Goal: Task Accomplishment & Management: Manage account settings

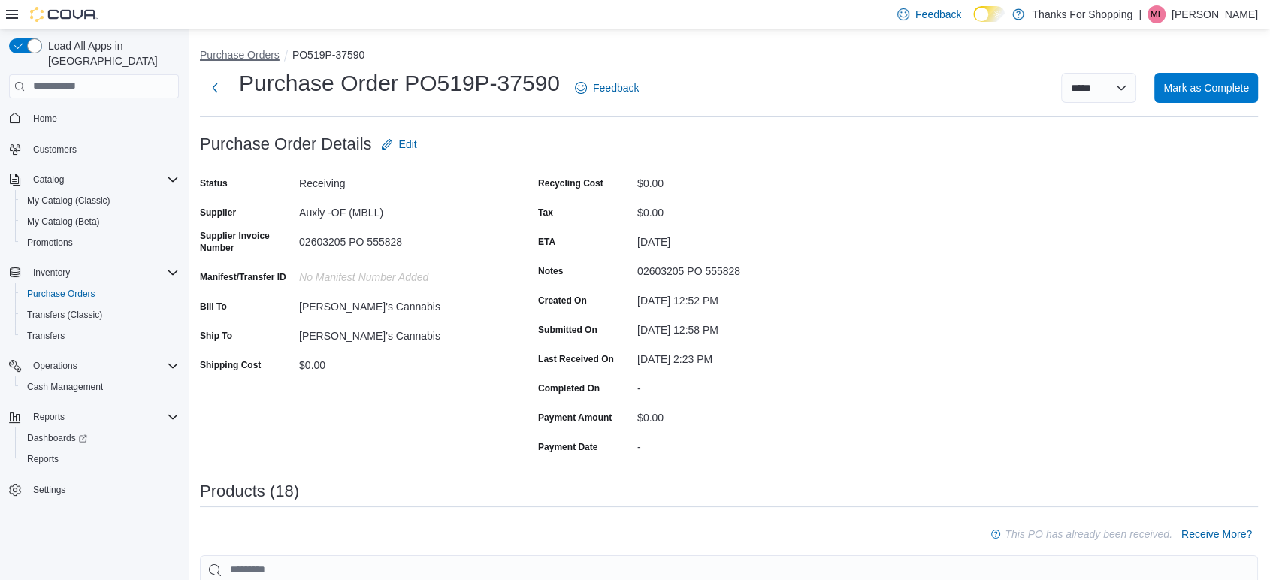
click at [240, 56] on button "Purchase Orders" at bounding box center [240, 55] width 80 height 12
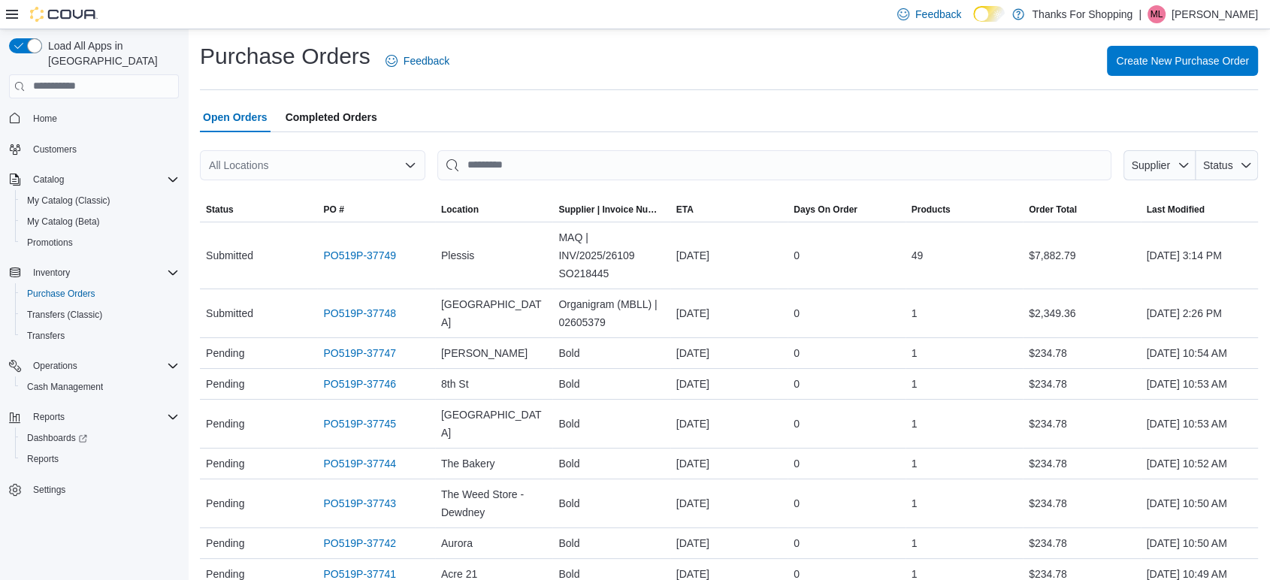
click at [362, 158] on div "All Locations" at bounding box center [312, 165] width 225 height 30
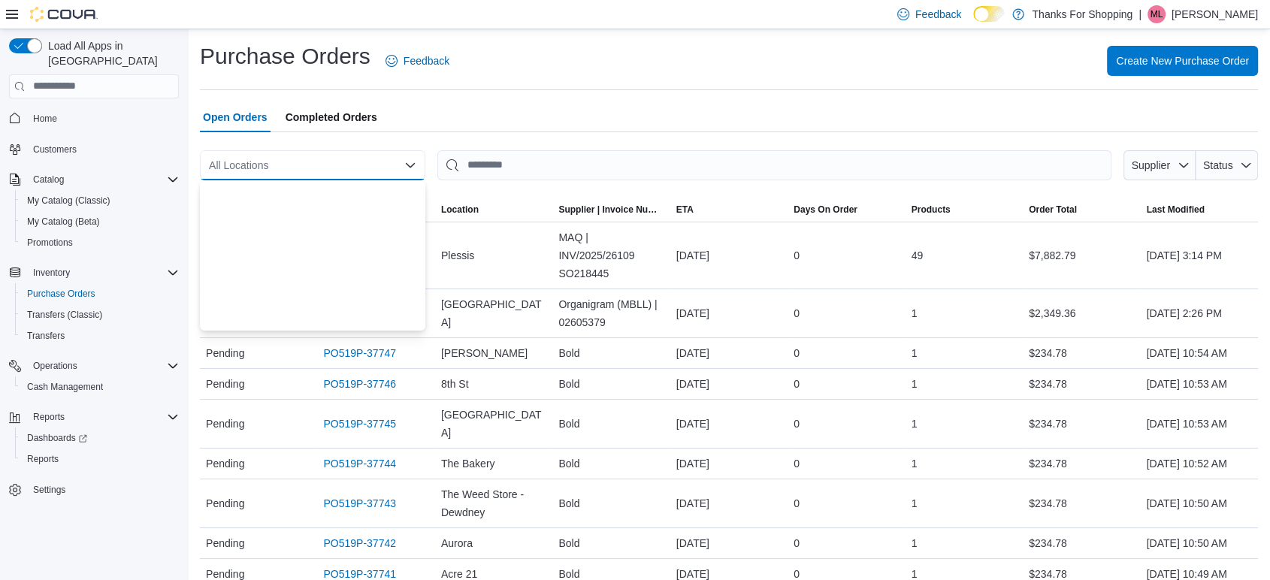
scroll to position [395, 0]
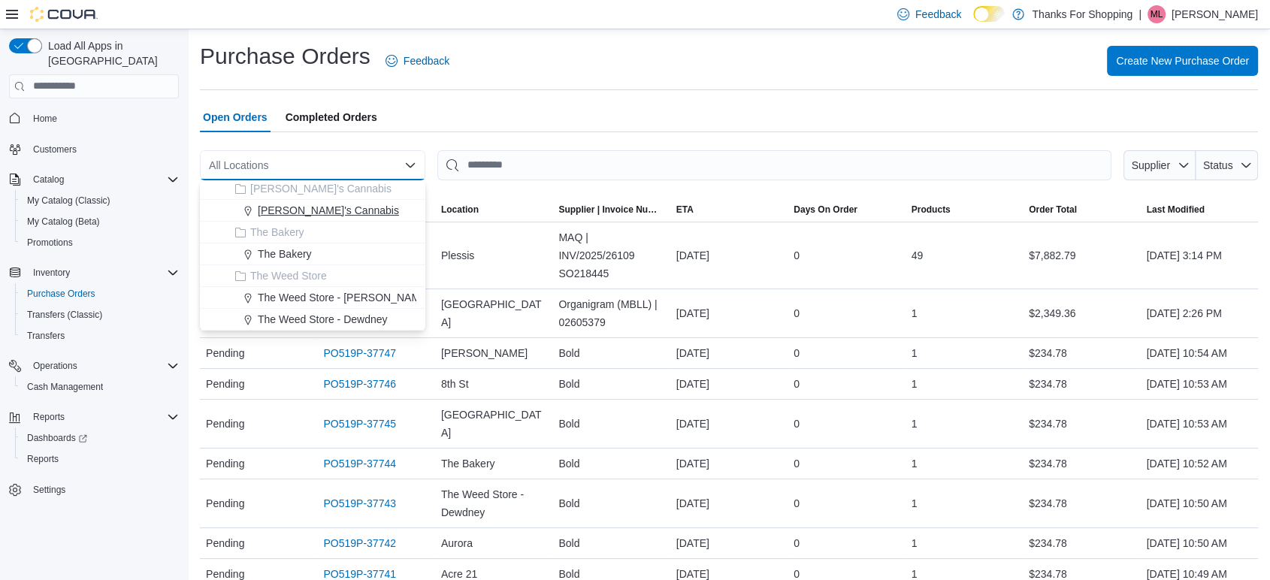
click at [325, 213] on span "Lucy's Cannabis" at bounding box center [328, 210] width 141 height 15
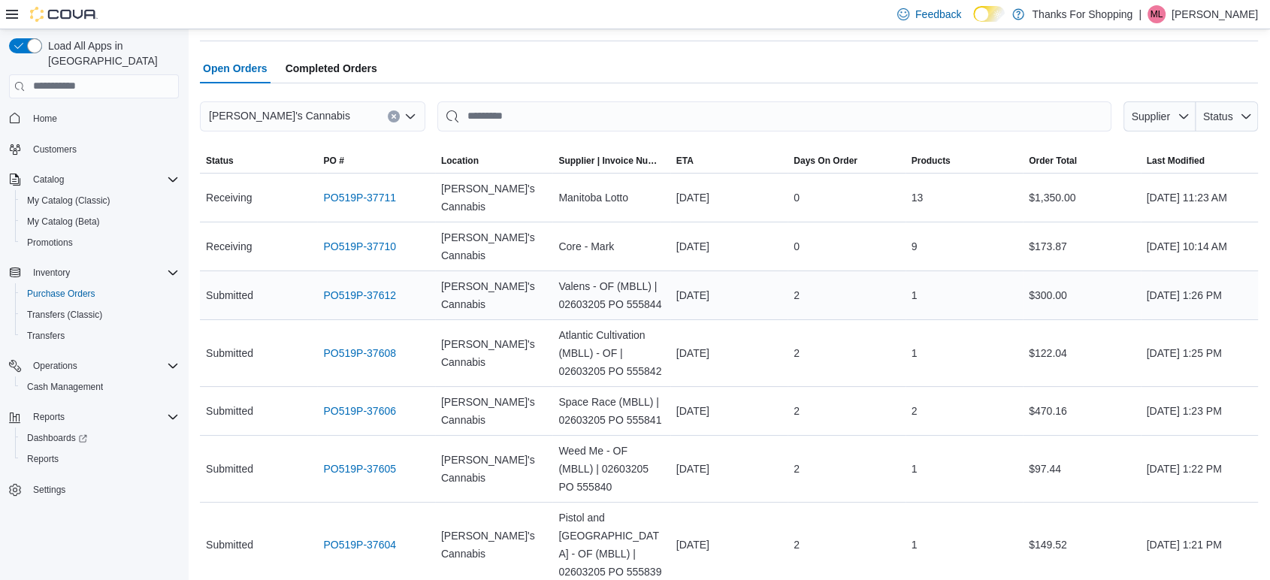
scroll to position [50, 0]
click at [337, 289] on link "PO519P-37612" at bounding box center [359, 295] width 73 height 18
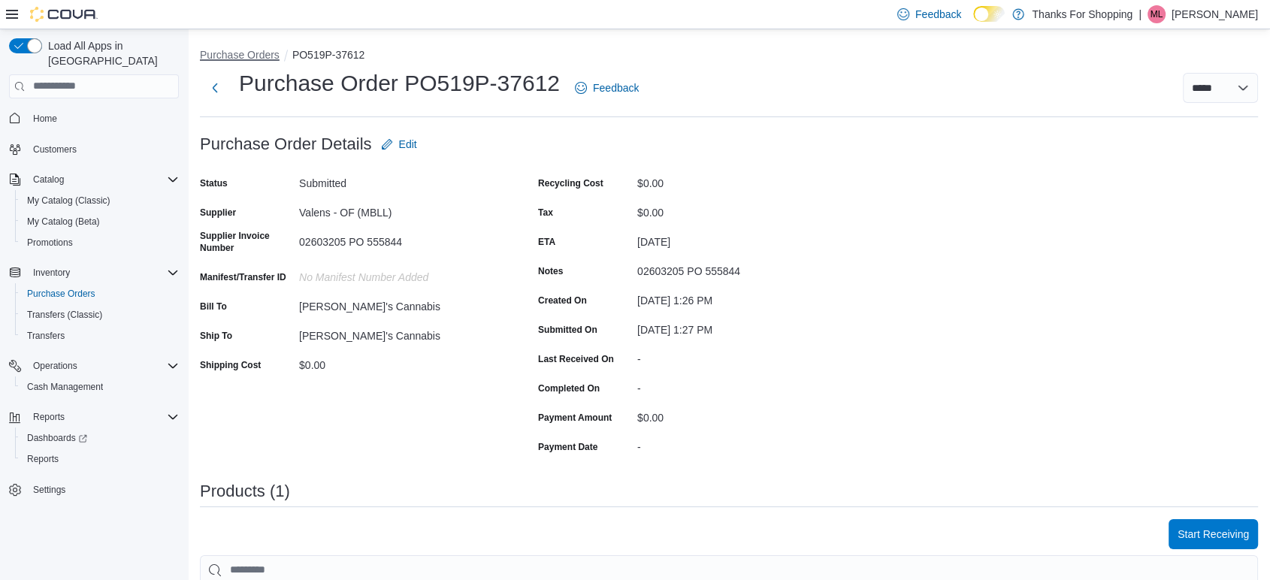
click at [246, 56] on button "Purchase Orders" at bounding box center [240, 55] width 80 height 12
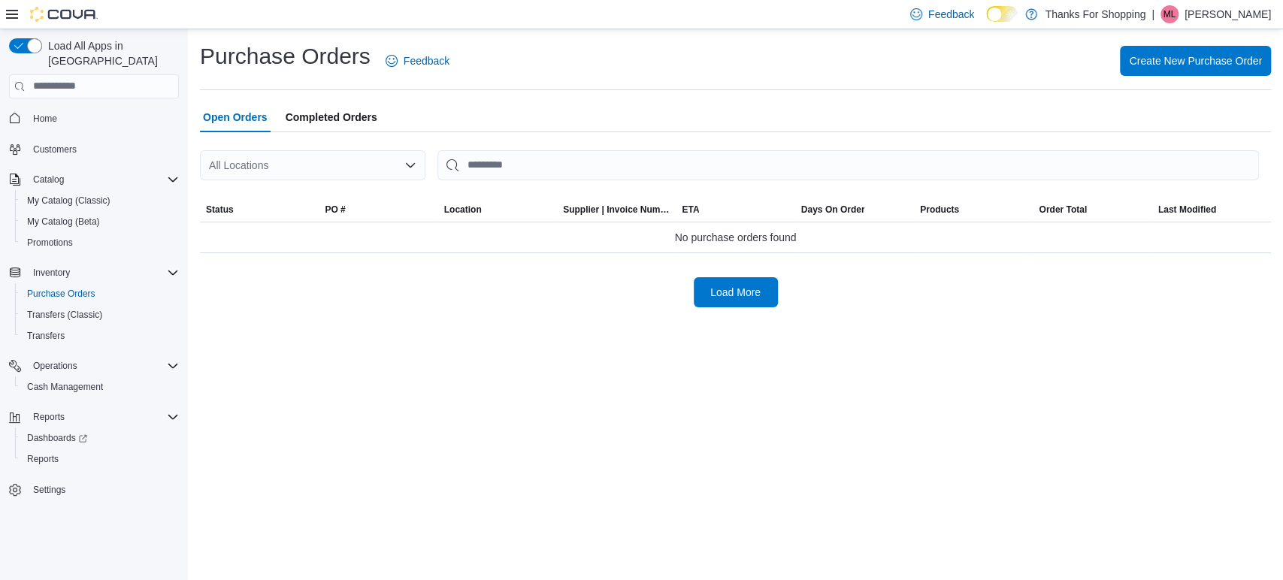
click at [369, 177] on div "All Locations" at bounding box center [312, 165] width 225 height 30
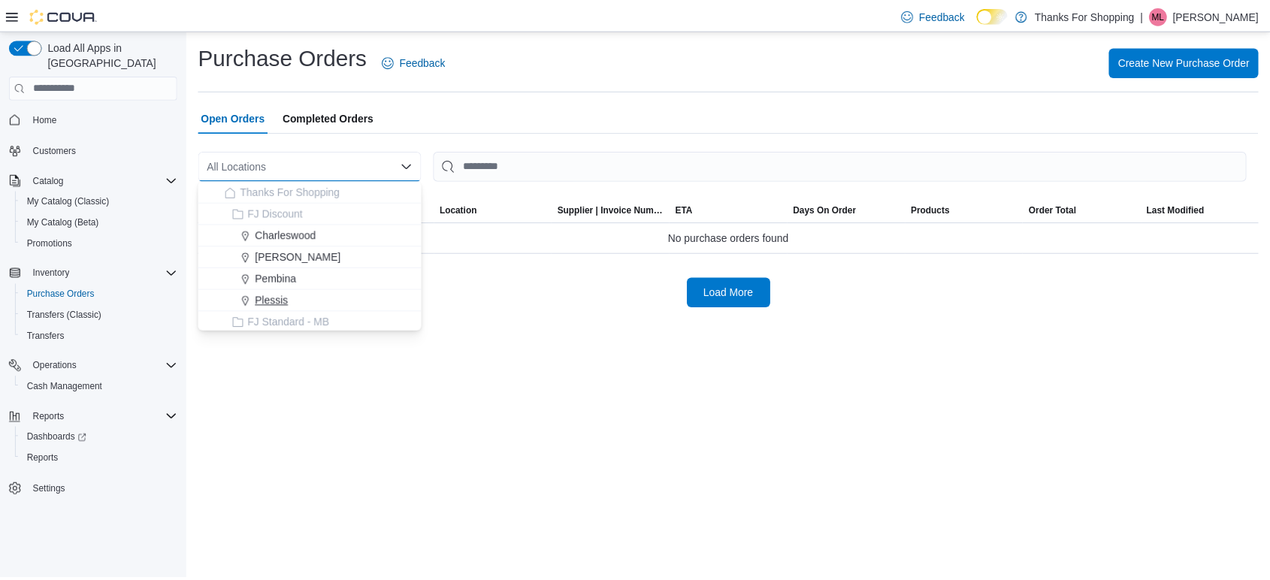
scroll to position [395, 0]
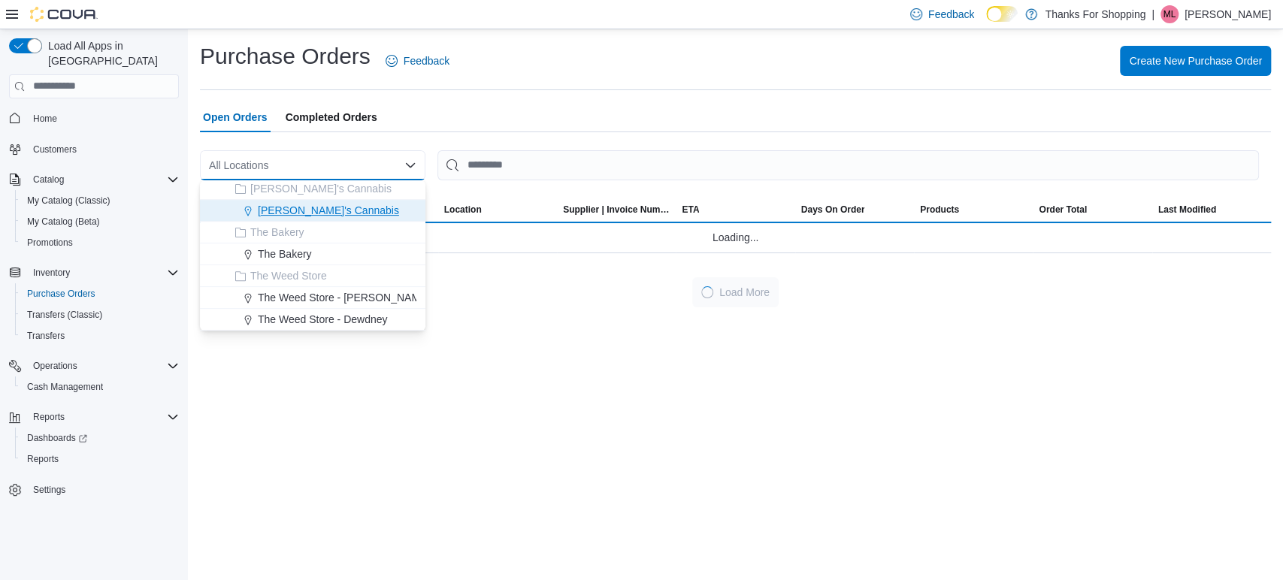
click at [308, 209] on span "Lucy's Cannabis" at bounding box center [328, 210] width 141 height 15
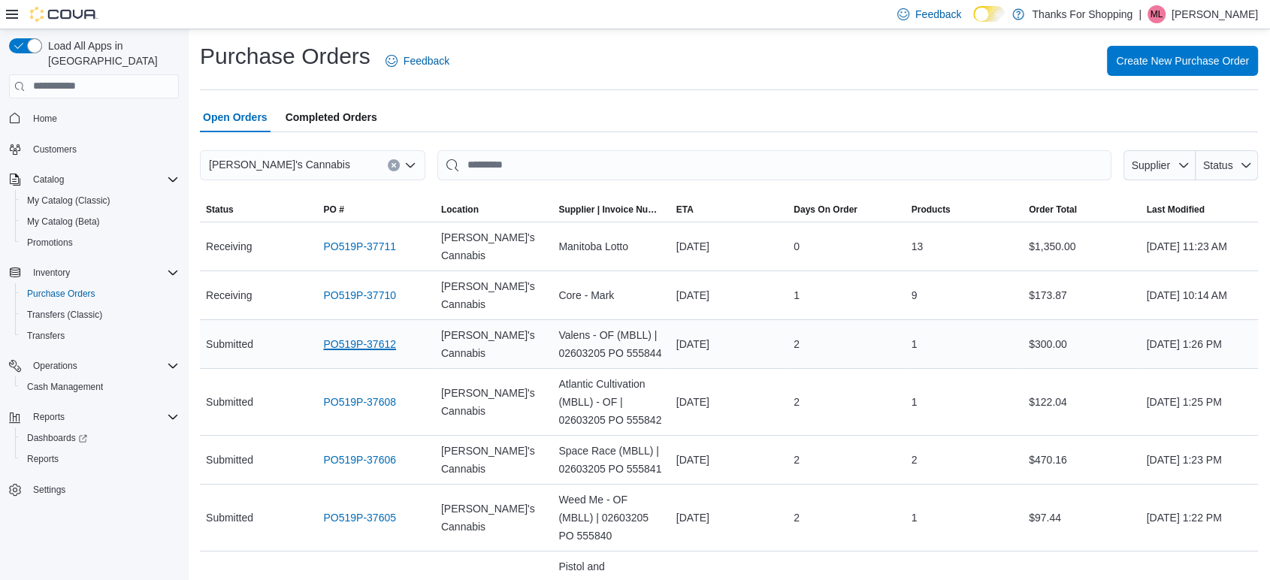
click at [349, 343] on link "PO519P-37612" at bounding box center [359, 344] width 73 height 18
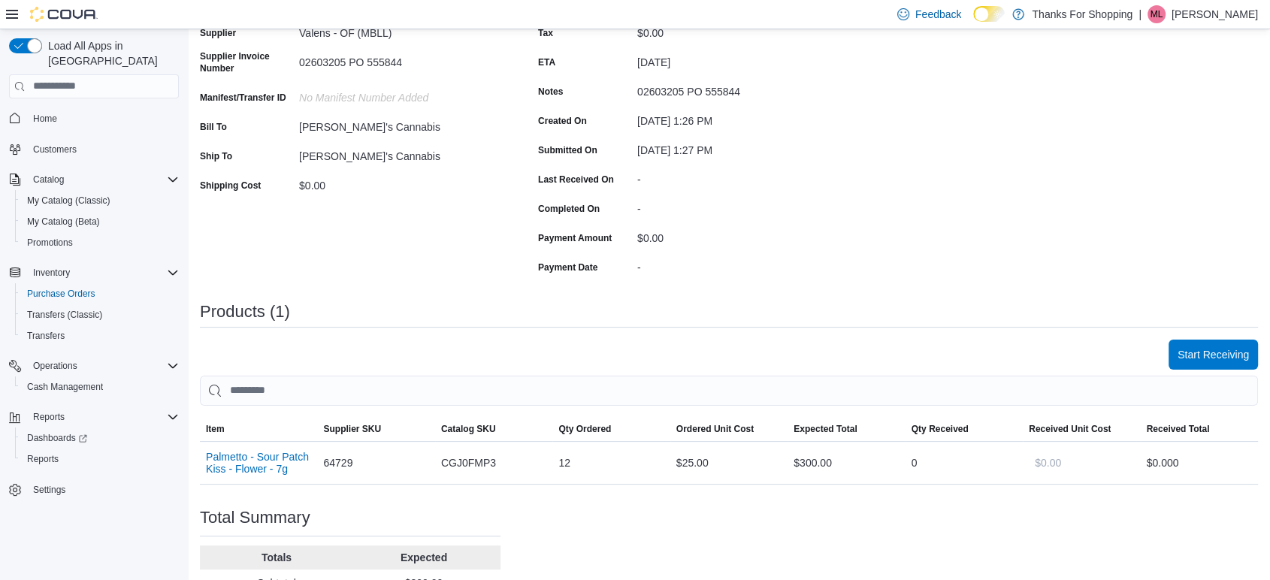
scroll to position [227, 0]
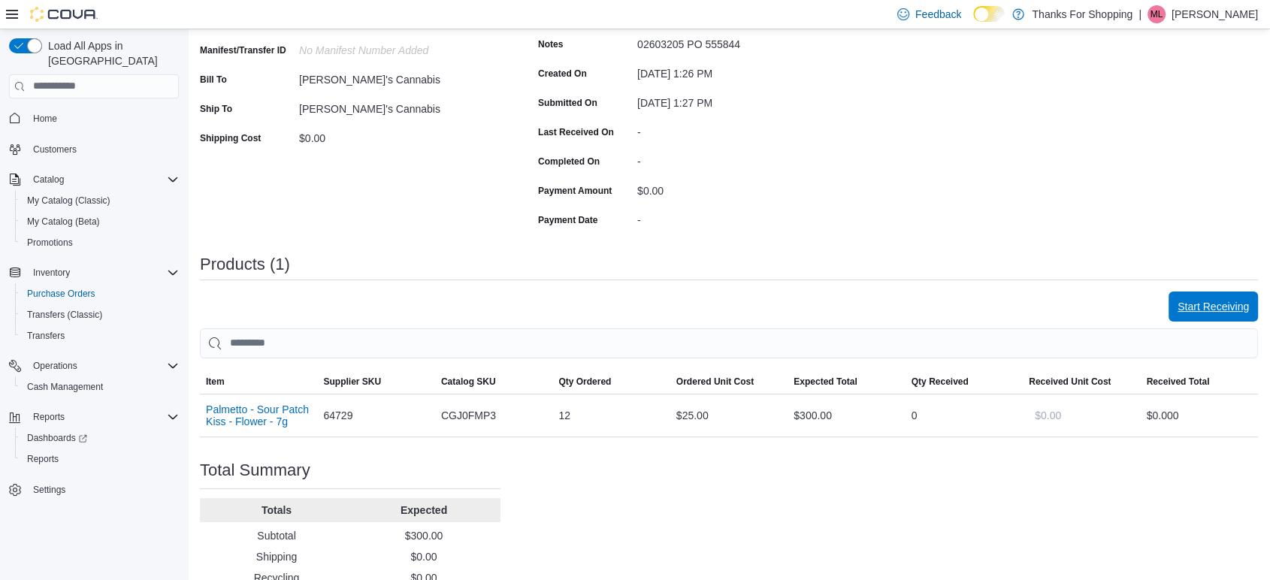
click at [1215, 317] on span "Start Receiving" at bounding box center [1213, 307] width 71 height 30
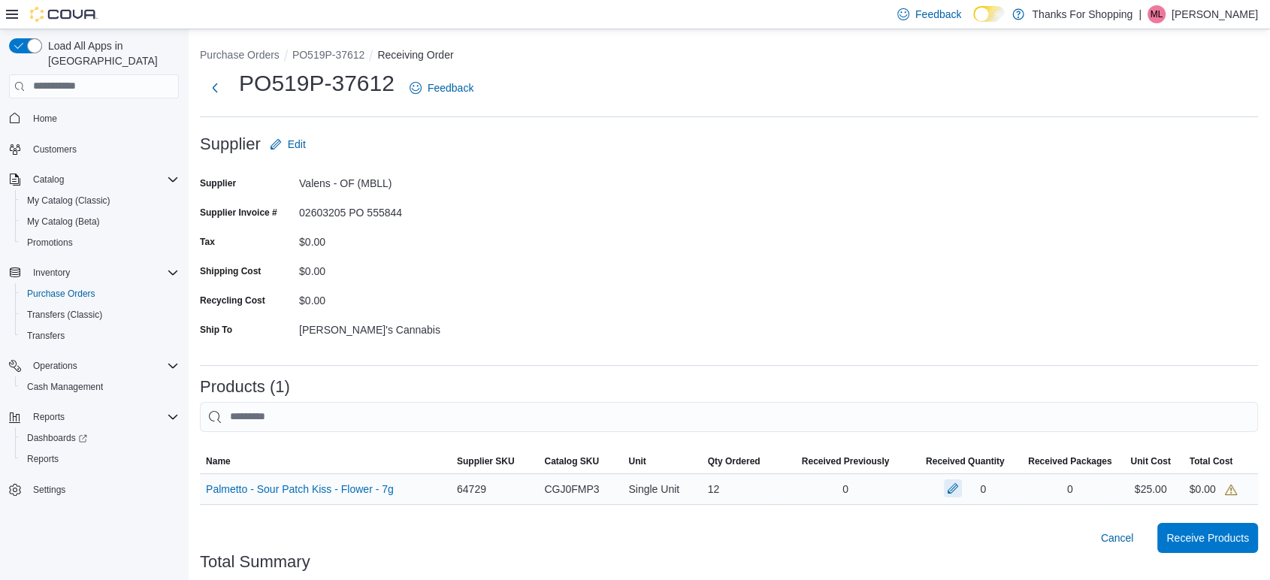
click at [962, 486] on button "button" at bounding box center [953, 489] width 18 height 18
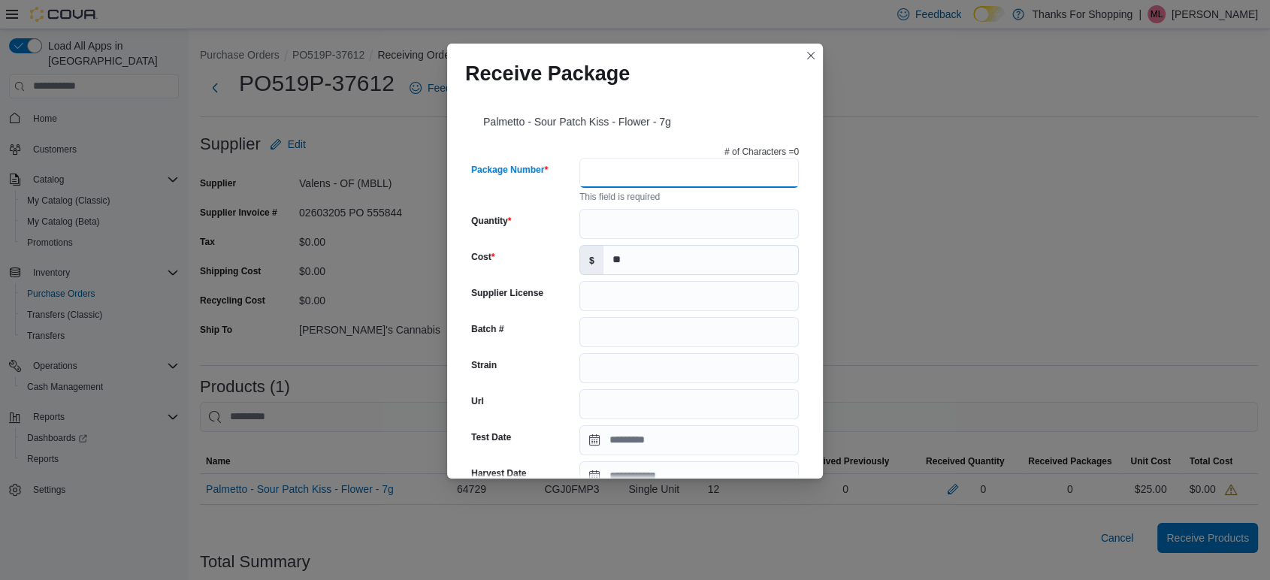
click at [600, 183] on input "Package Number" at bounding box center [688, 173] width 219 height 30
type input "**********"
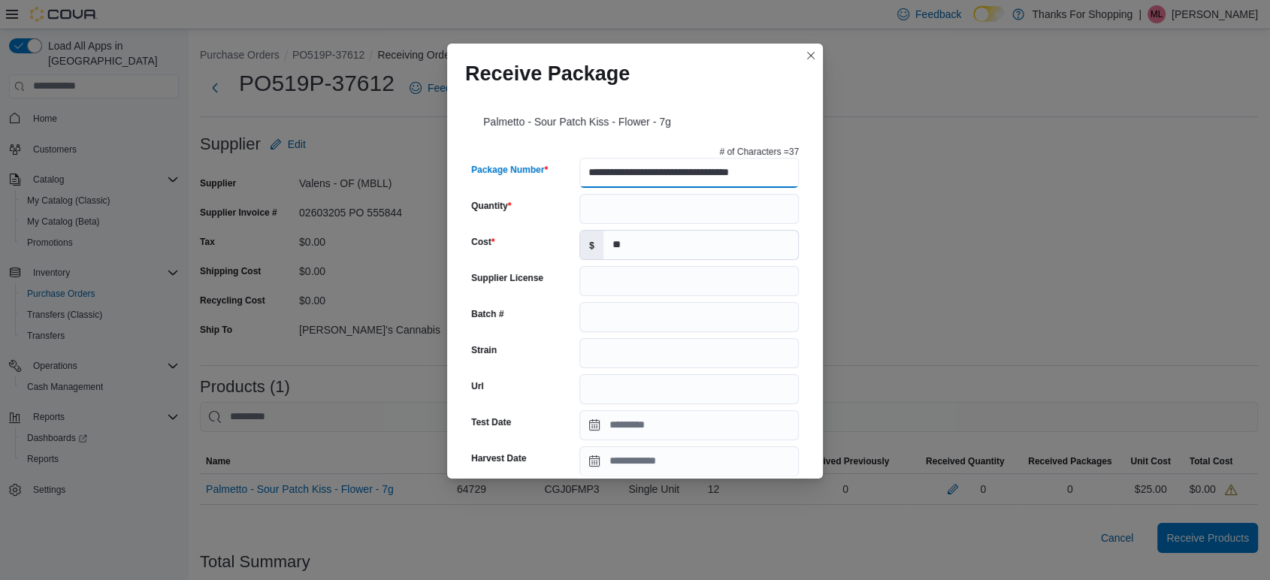
type input "**********"
type input "******"
type input "**********"
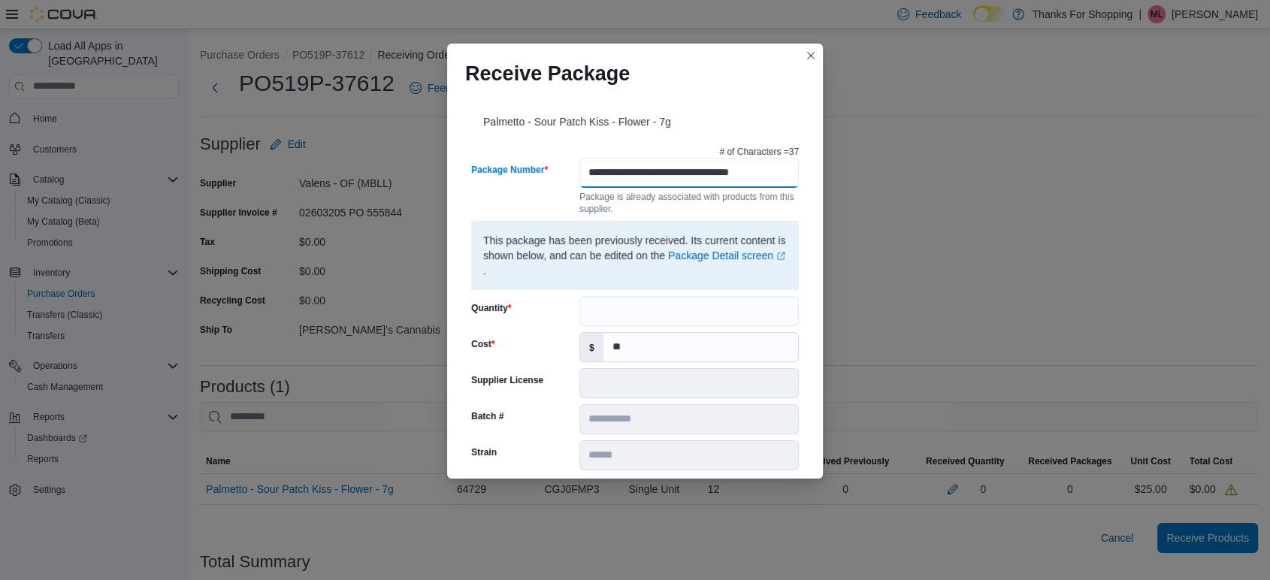
scroll to position [0, 12]
type input "**********"
click at [620, 305] on input "Quantity" at bounding box center [688, 311] width 219 height 30
type input "**"
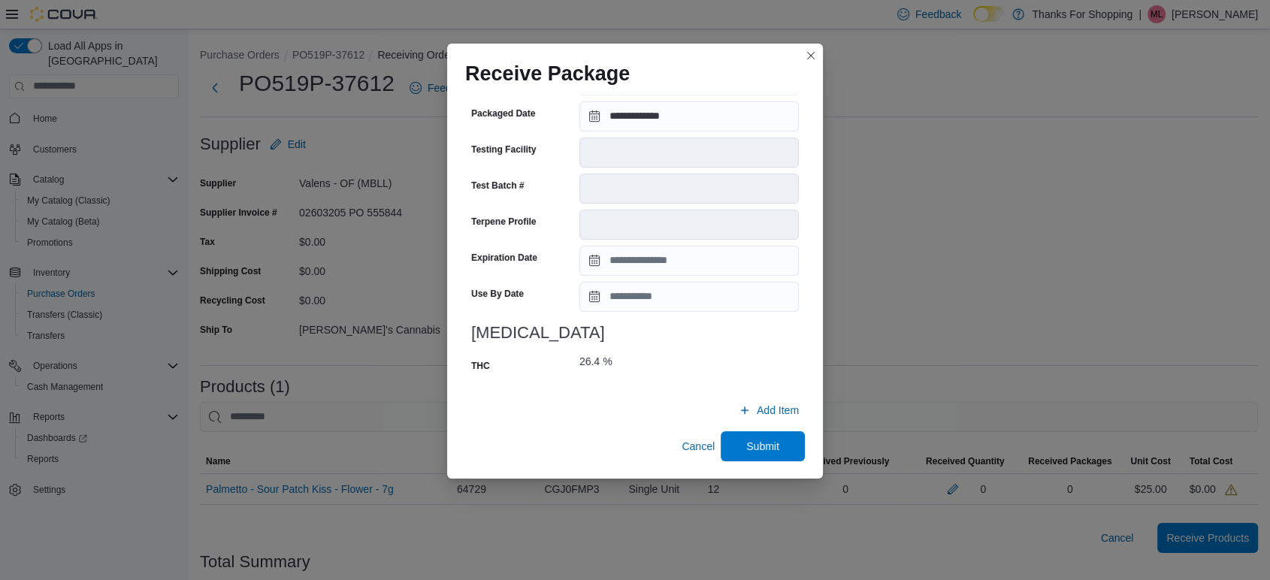
scroll to position [162, 0]
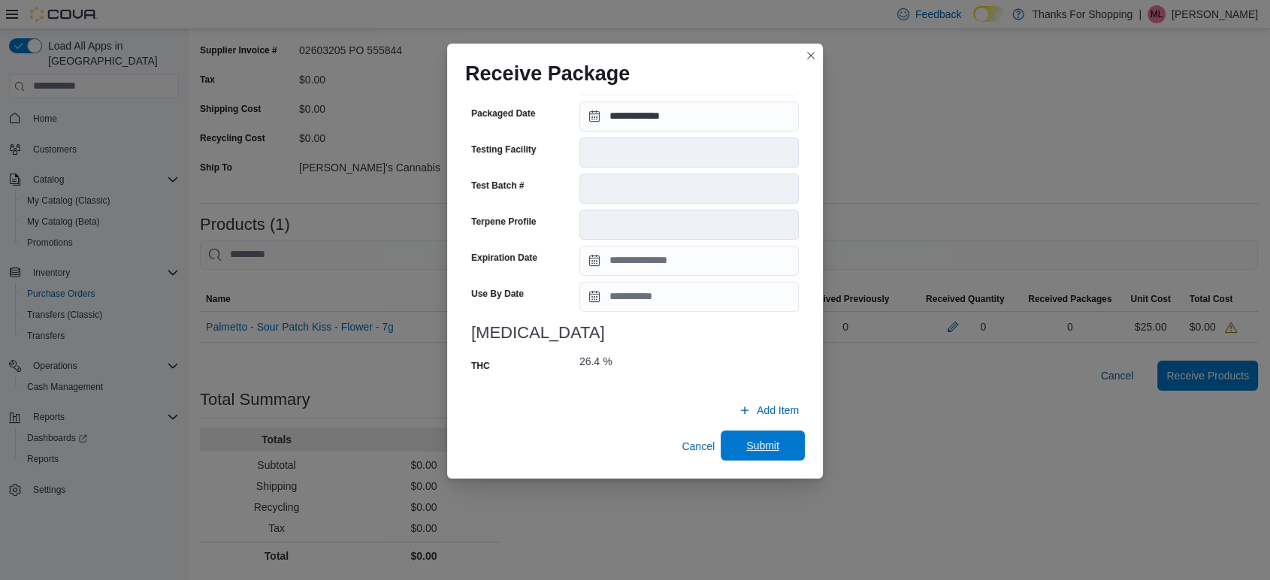
click at [746, 432] on span "Submit" at bounding box center [763, 446] width 66 height 30
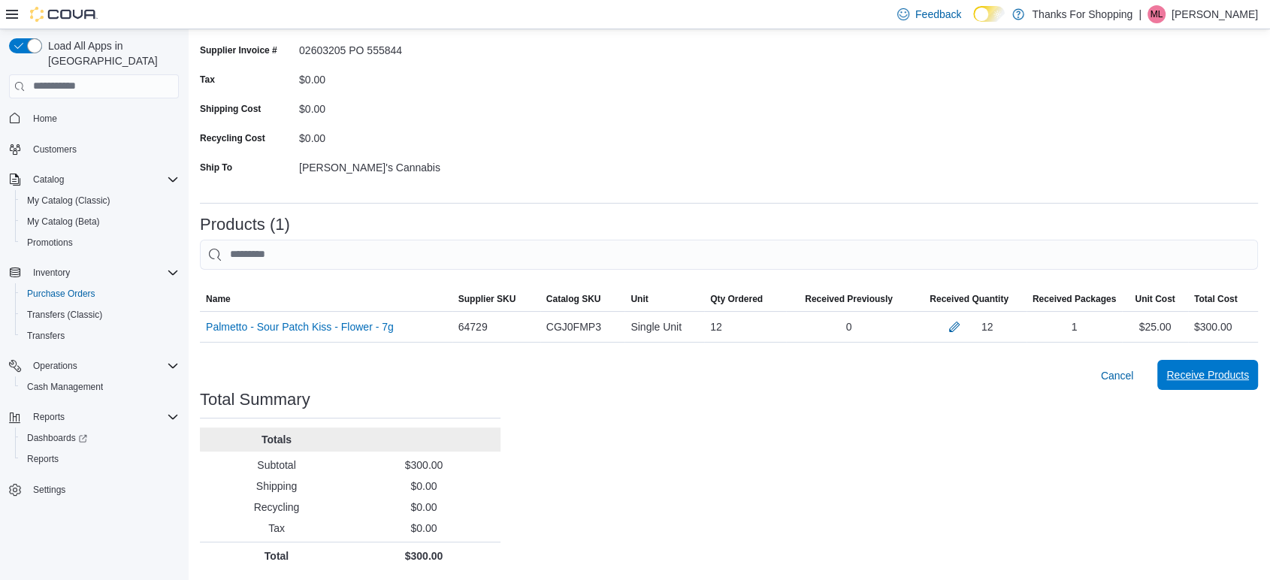
click at [1210, 374] on span "Receive Products" at bounding box center [1208, 375] width 83 height 15
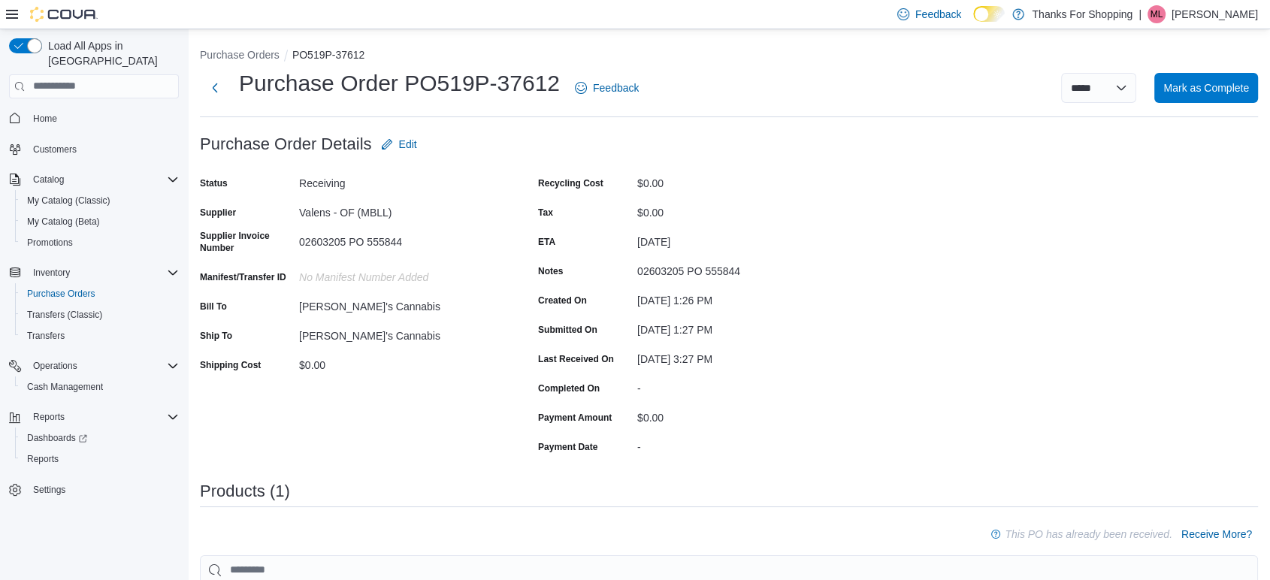
click at [11, 16] on icon at bounding box center [12, 14] width 12 height 12
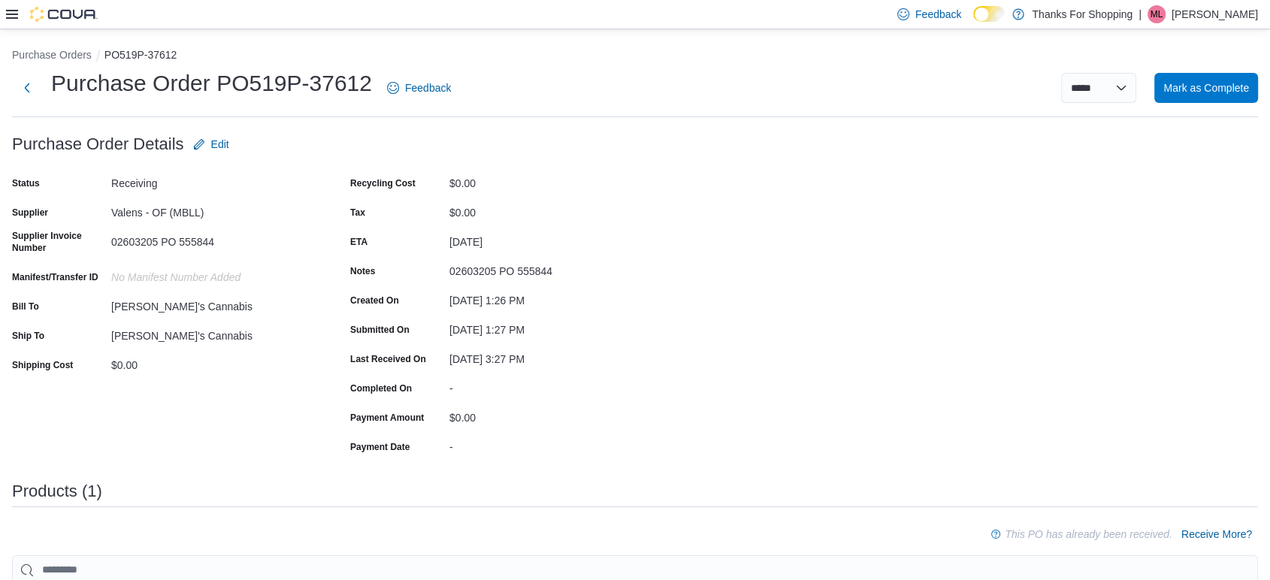
click at [2, 17] on div "Feedback Dark Mode Thanks For Shopping | ML Marc Lagace" at bounding box center [635, 14] width 1270 height 29
click at [12, 15] on icon at bounding box center [12, 14] width 12 height 12
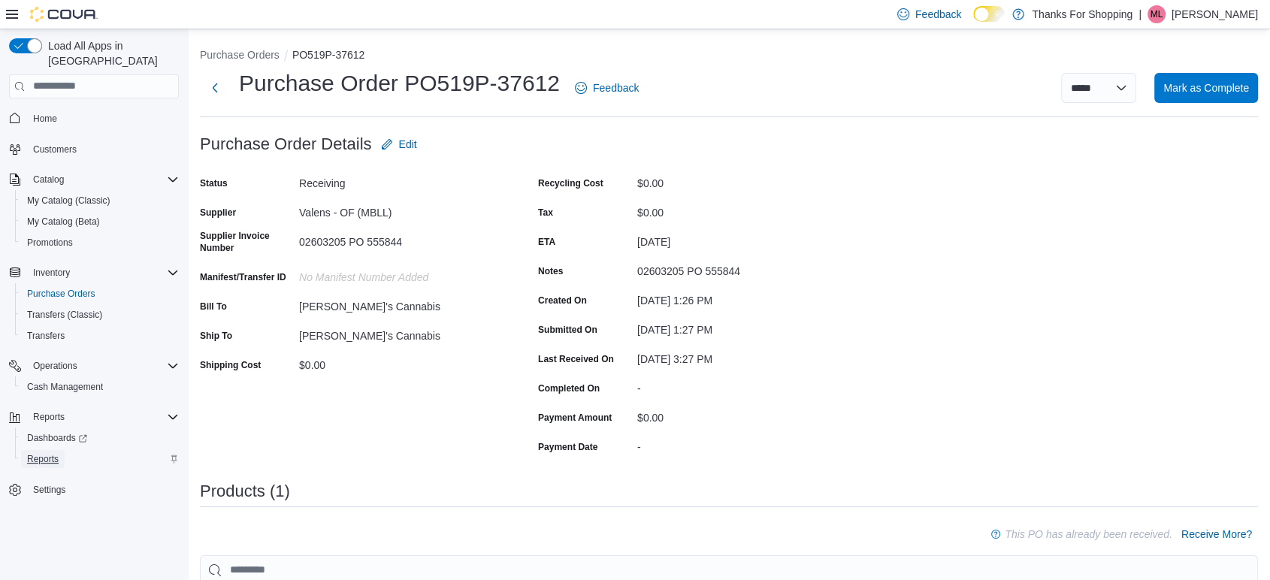
click at [31, 453] on span "Reports" at bounding box center [43, 459] width 32 height 12
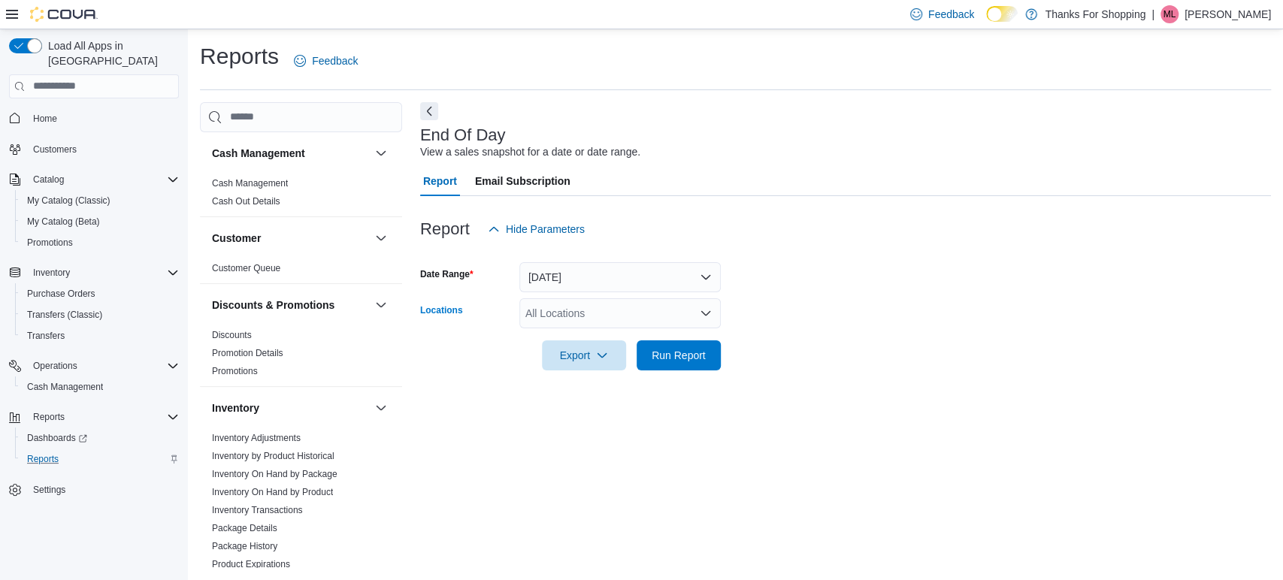
click at [641, 317] on div "All Locations" at bounding box center [619, 313] width 201 height 30
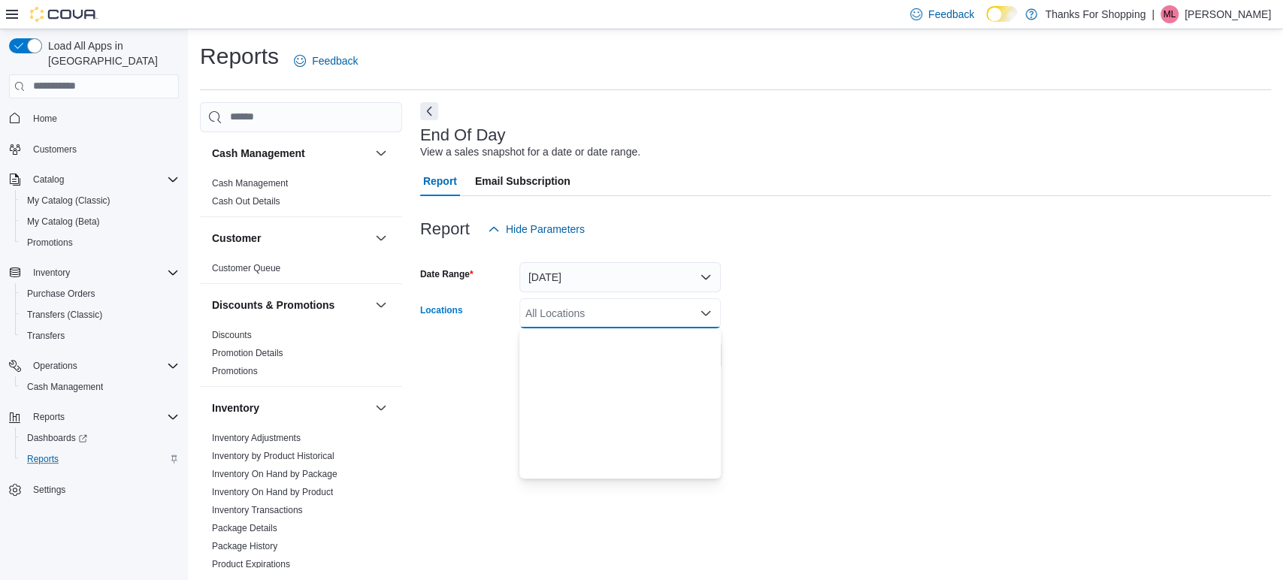
scroll to position [395, 0]
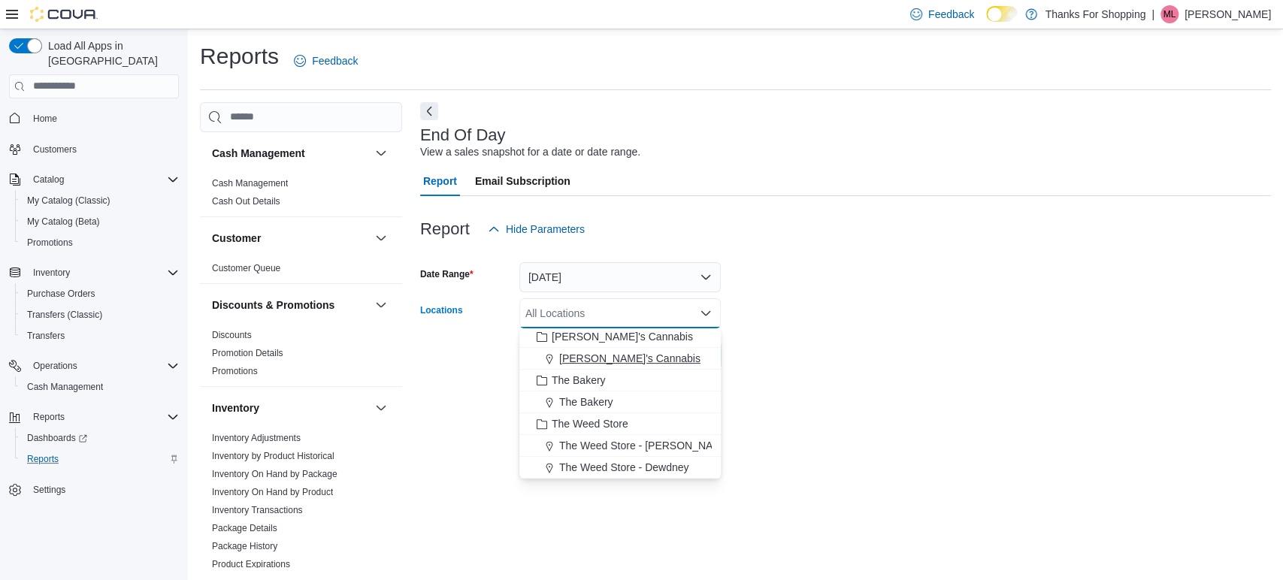
click at [594, 348] on button "Lucy's Cannabis" at bounding box center [619, 359] width 201 height 22
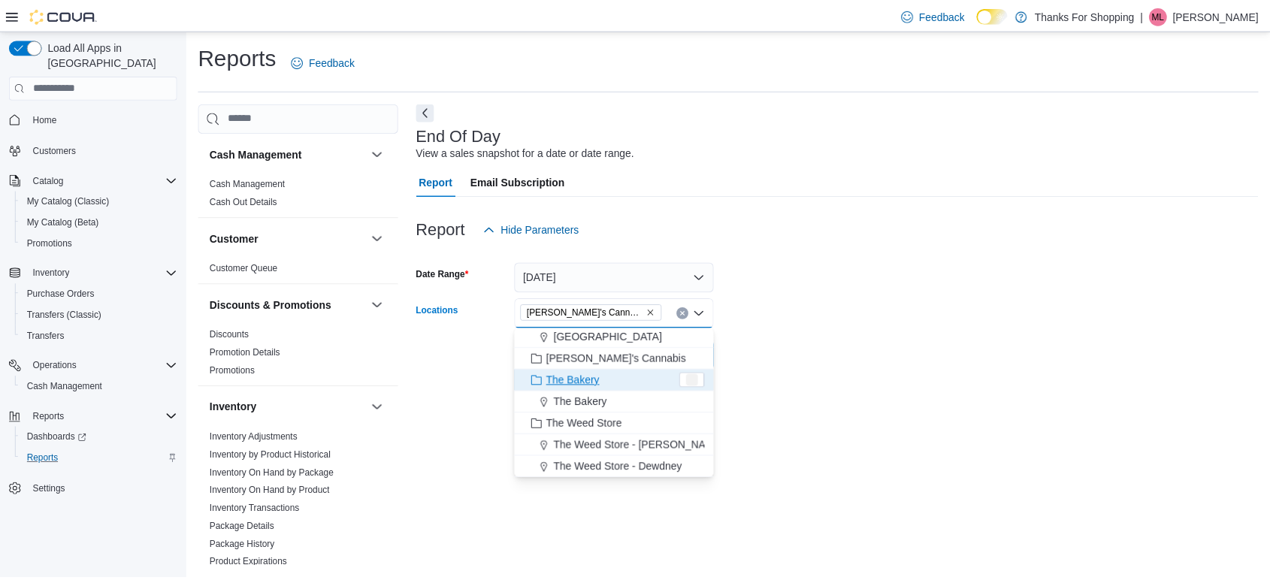
scroll to position [373, 0]
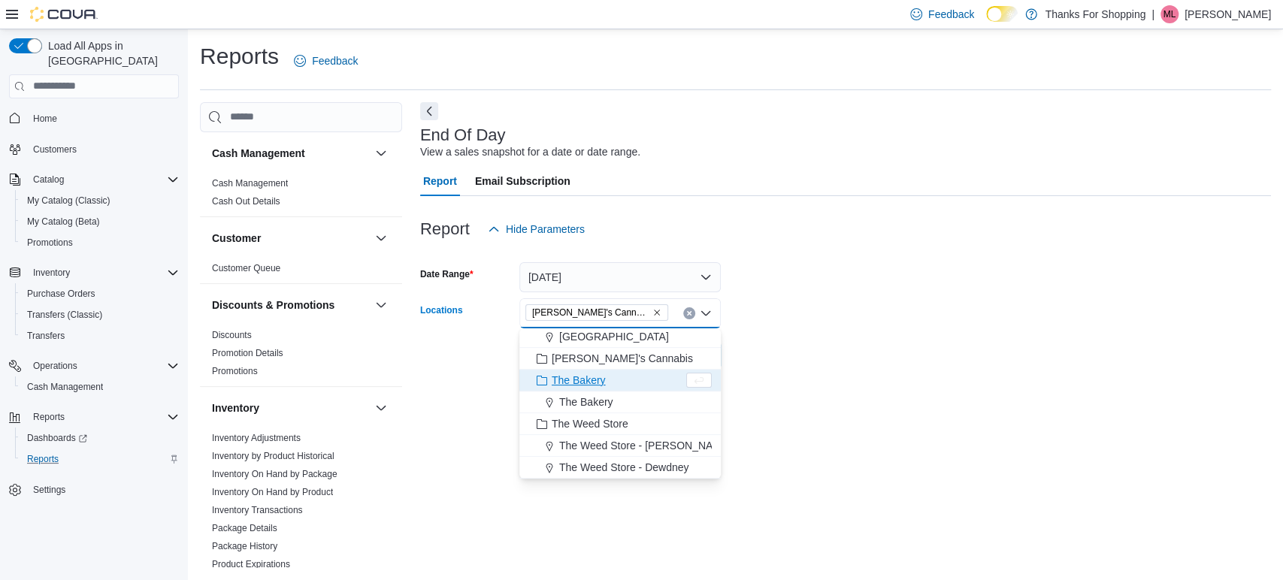
click at [897, 354] on form "Date Range Today Locations Lucy's Cannabis Combo box. Selected. Lucy's Cannabis…" at bounding box center [845, 307] width 851 height 126
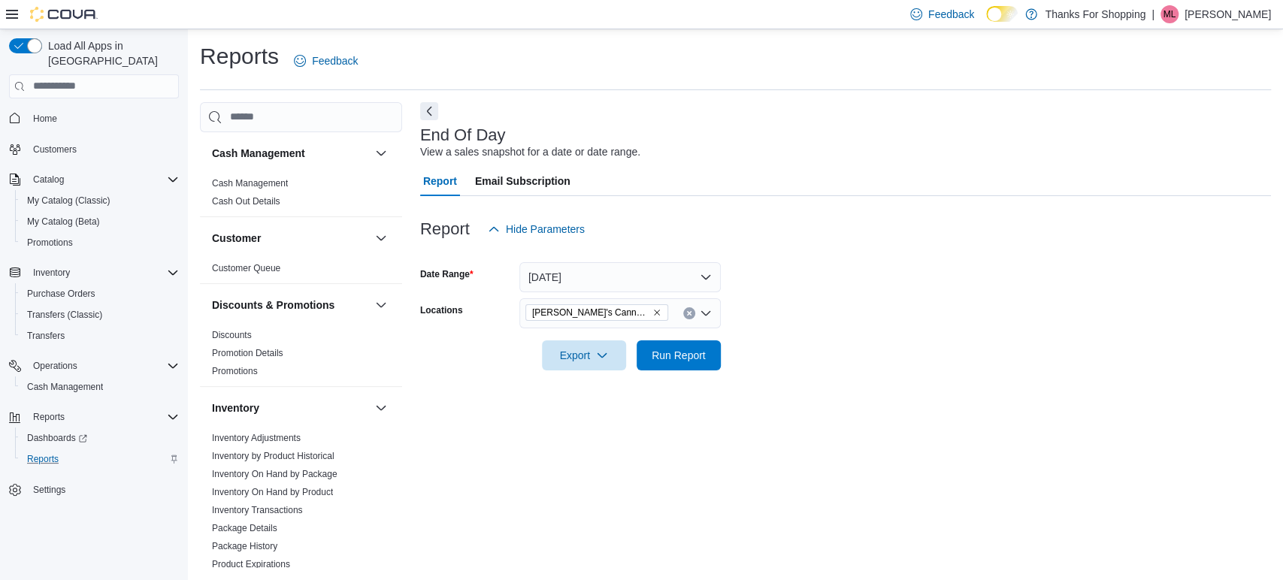
click at [694, 371] on div at bounding box center [845, 380] width 851 height 18
click at [673, 359] on span "Run Report" at bounding box center [679, 354] width 54 height 15
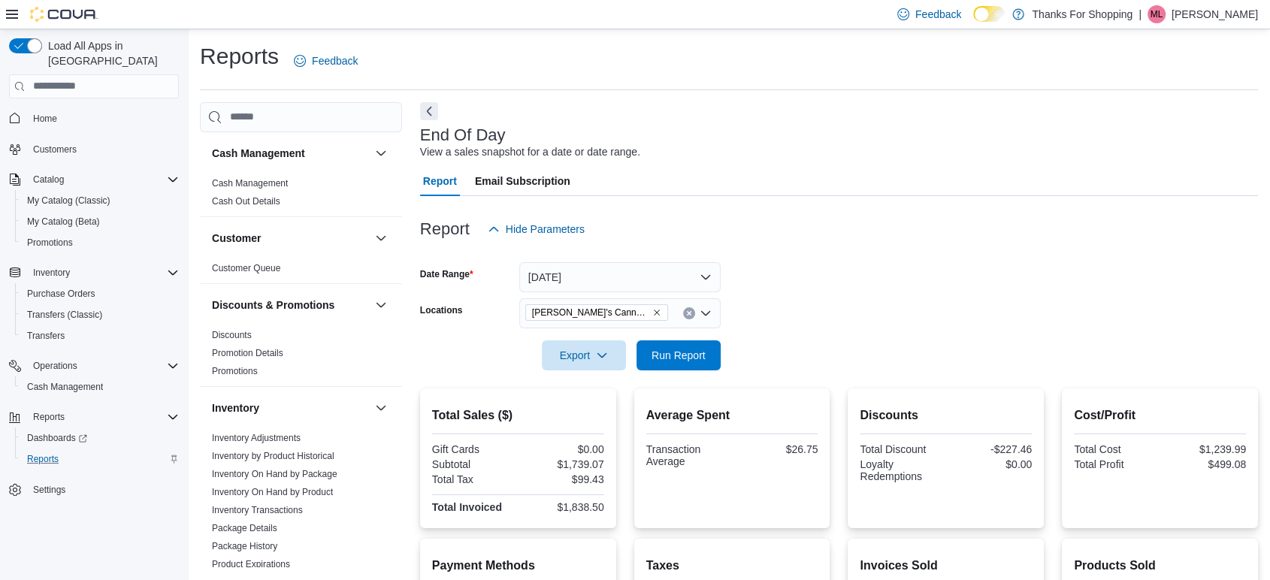
scroll to position [286, 0]
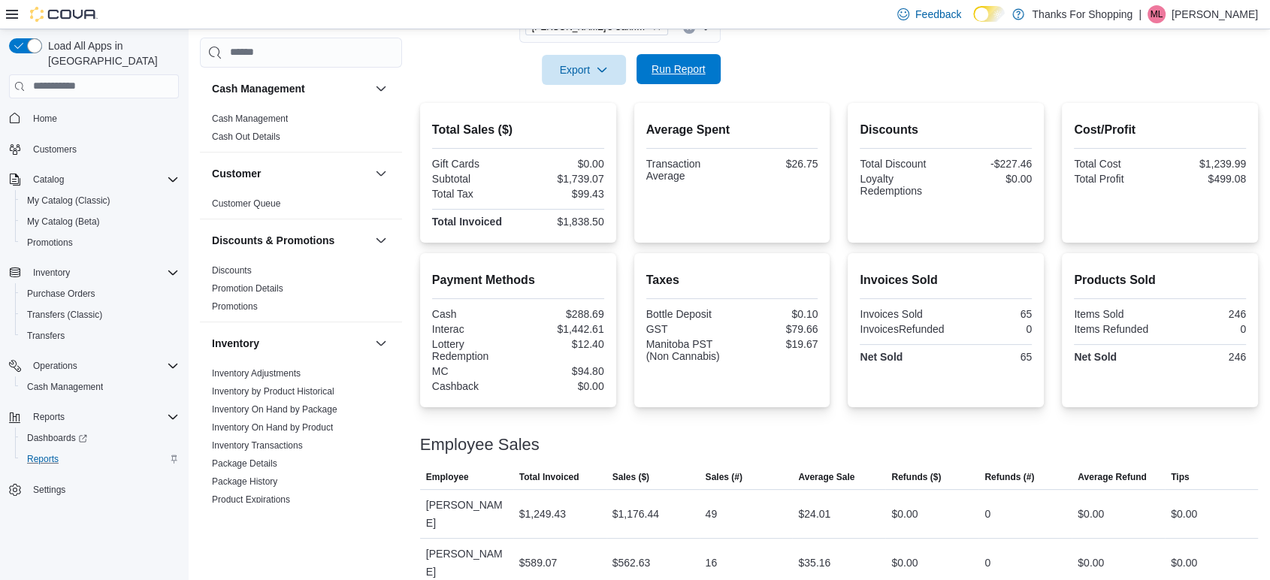
click at [649, 71] on span "Run Report" at bounding box center [679, 69] width 66 height 30
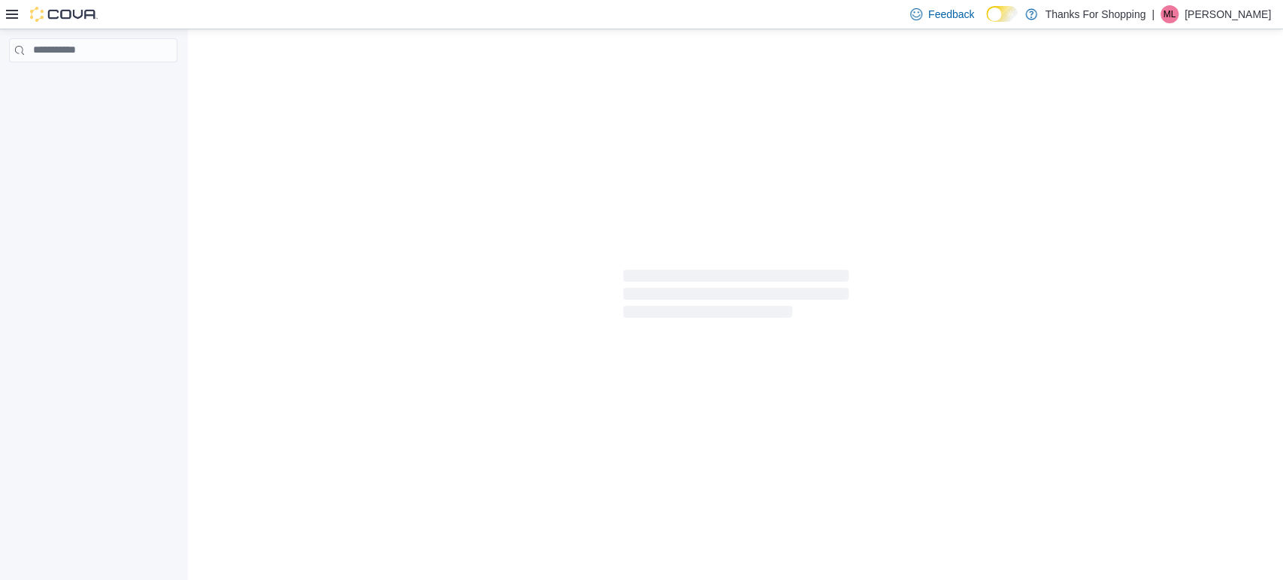
click at [265, 133] on div at bounding box center [735, 297] width 1095 height 537
